Goal: Task Accomplishment & Management: Use online tool/utility

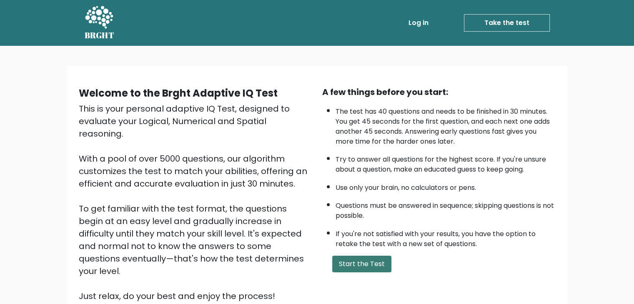
click at [382, 258] on button "Start the Test" at bounding box center [361, 264] width 59 height 17
click at [367, 267] on button "Start the Test" at bounding box center [361, 264] width 59 height 17
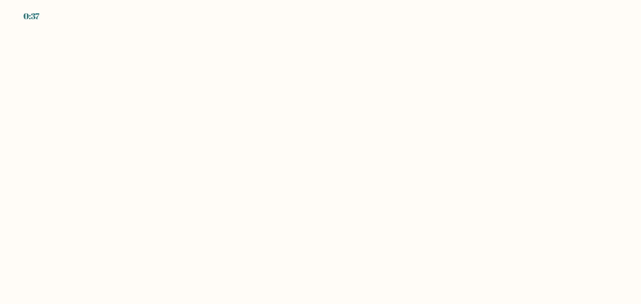
click at [21, 17] on div "0:37" at bounding box center [320, 11] width 641 height 23
click at [186, 128] on body "0:37" at bounding box center [320, 152] width 641 height 304
click at [413, 153] on body "0:36" at bounding box center [320, 152] width 641 height 304
click at [427, 107] on body "0:27" at bounding box center [320, 152] width 641 height 304
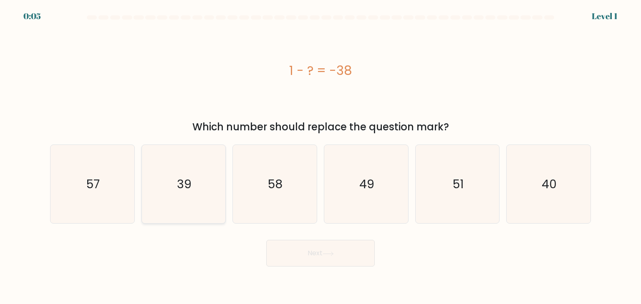
click at [205, 190] on icon "39" at bounding box center [183, 184] width 78 height 78
click at [320, 156] on input "b. 39" at bounding box center [320, 154] width 0 height 4
radio input "true"
click at [339, 255] on button "Next" at bounding box center [320, 253] width 108 height 27
click at [314, 253] on button "Next" at bounding box center [320, 253] width 108 height 27
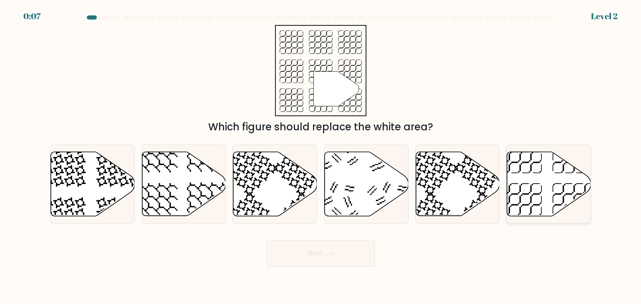
click at [525, 194] on icon at bounding box center [519, 204] width 43 height 43
click at [321, 156] on input "f." at bounding box center [320, 154] width 0 height 4
radio input "true"
click at [337, 258] on button "Next" at bounding box center [320, 253] width 108 height 27
click at [339, 249] on button "Next" at bounding box center [320, 253] width 108 height 27
